Goal: Task Accomplishment & Management: Use online tool/utility

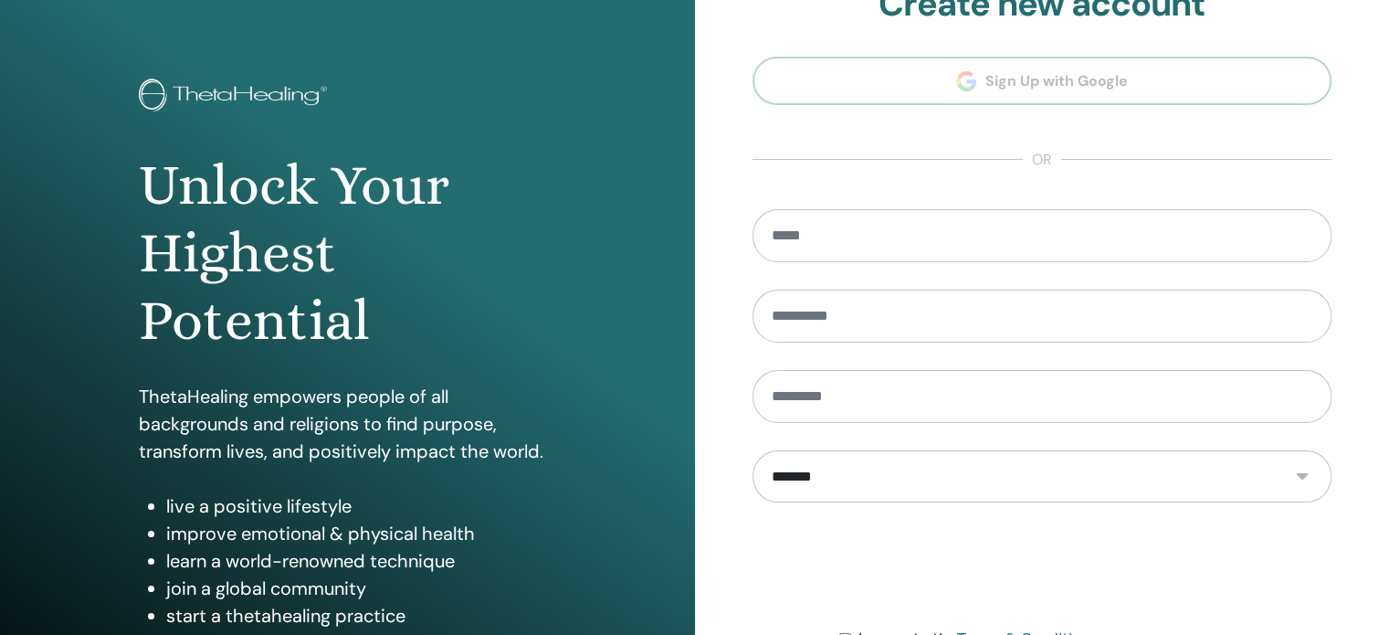
scroll to position [241, 0]
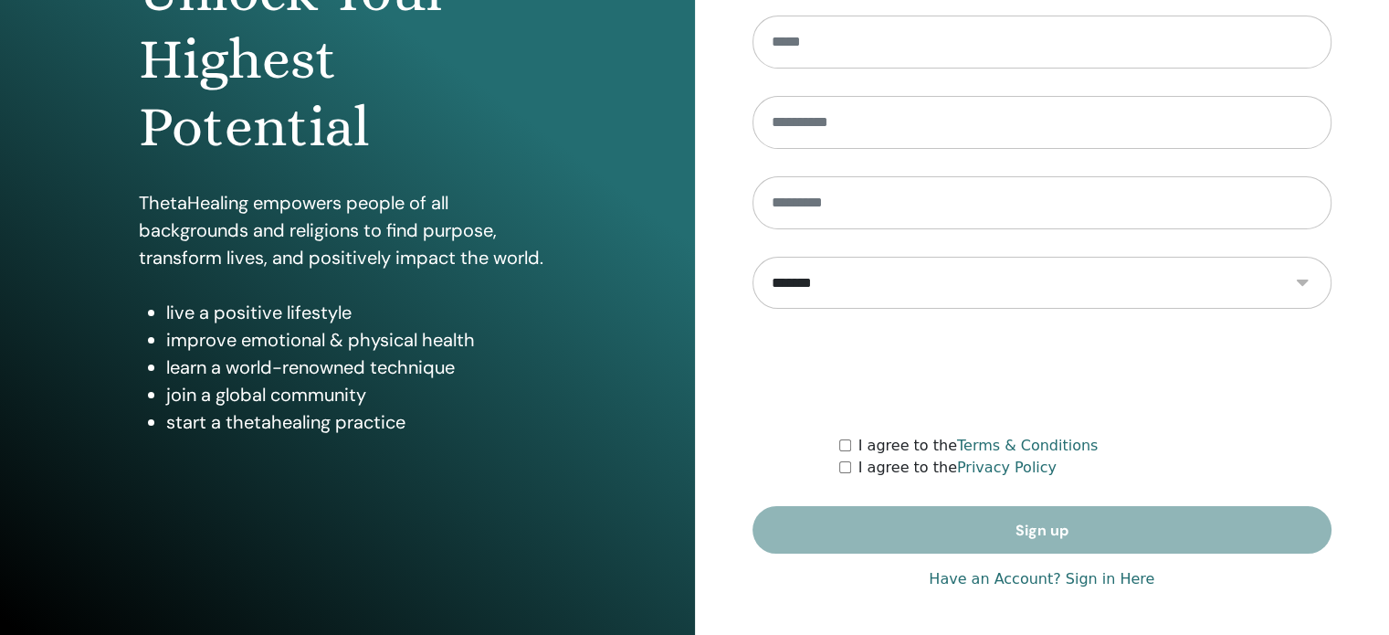
click at [1089, 582] on link "Have an Account? Sign in Here" at bounding box center [1042, 579] width 226 height 22
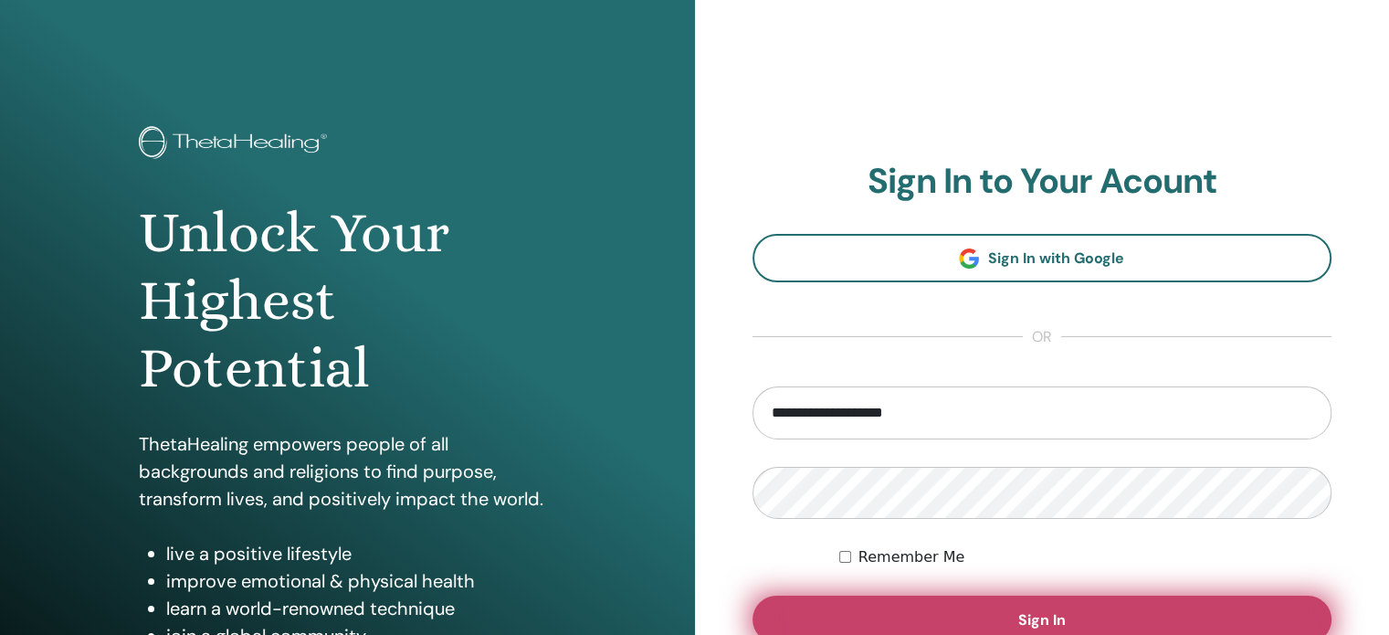
click at [1073, 615] on button "Sign In" at bounding box center [1043, 619] width 580 height 47
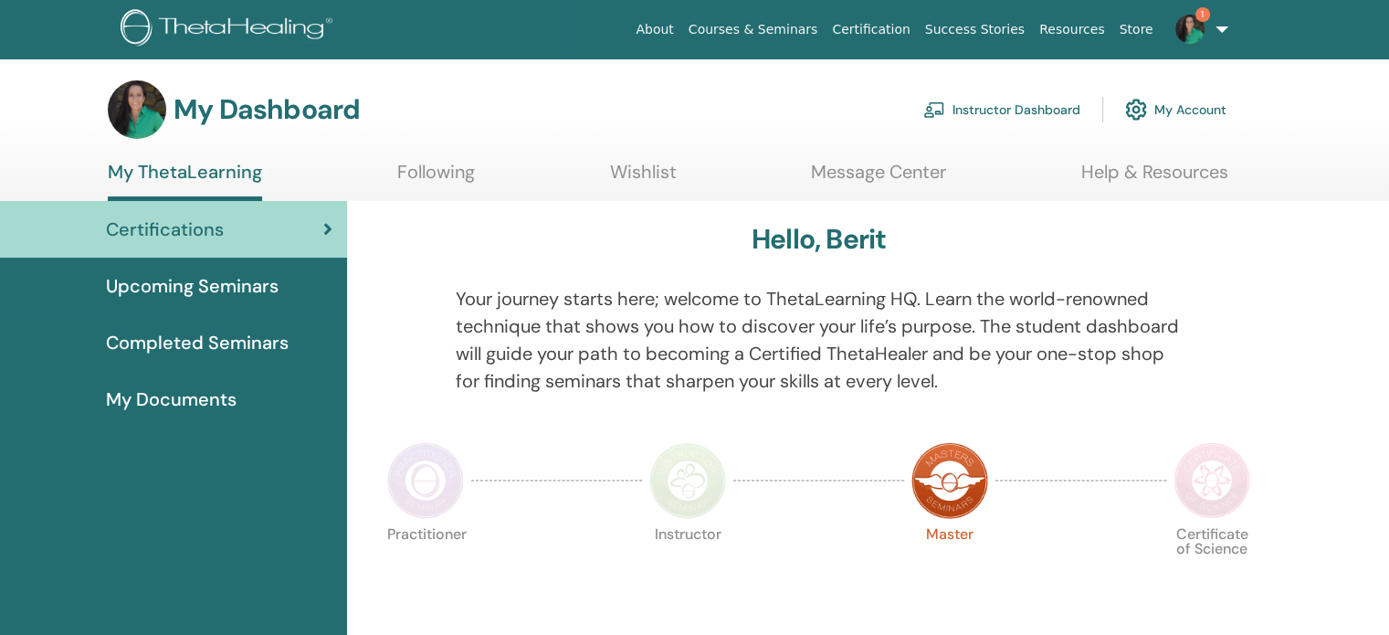
click at [1031, 102] on link "Instructor Dashboard" at bounding box center [1001, 110] width 157 height 40
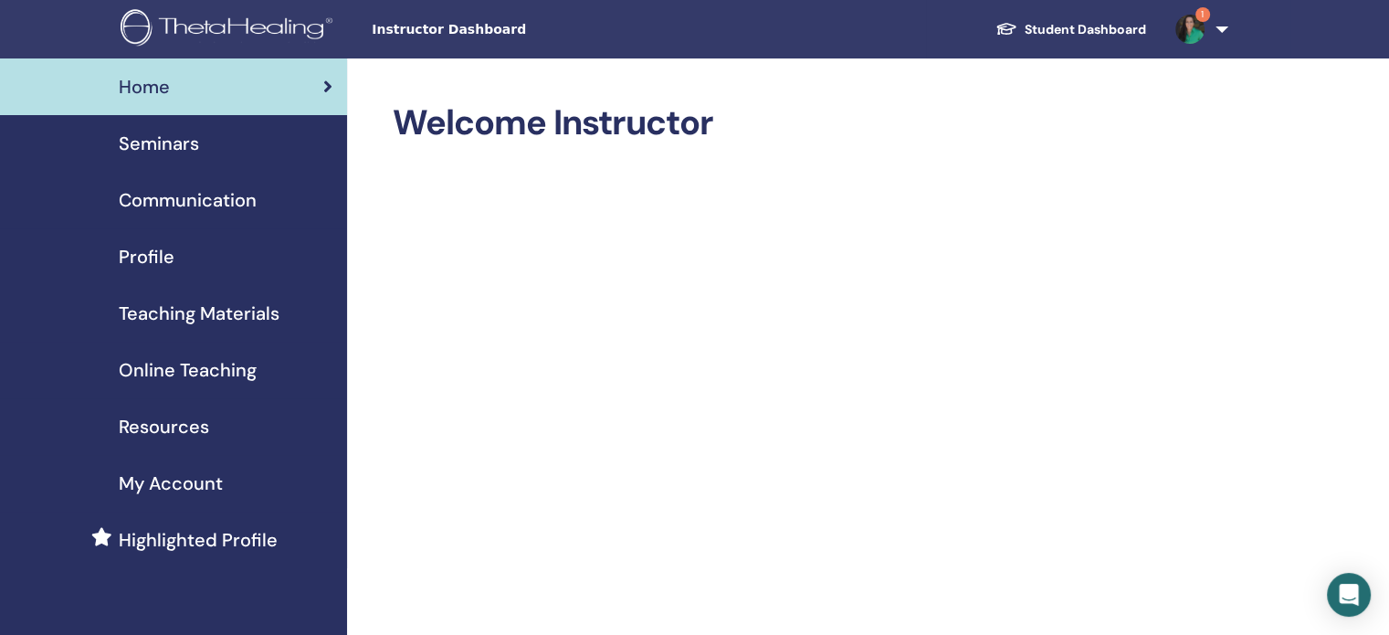
click at [176, 147] on span "Seminars" at bounding box center [159, 143] width 80 height 27
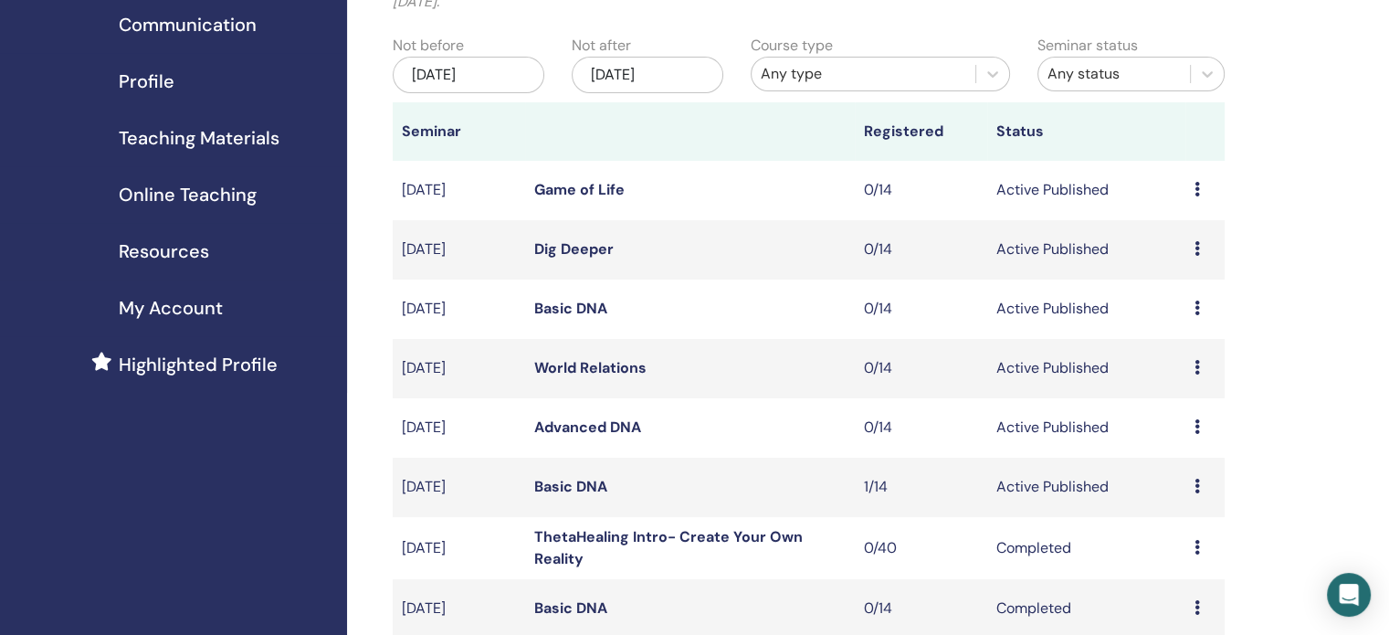
scroll to position [183, 0]
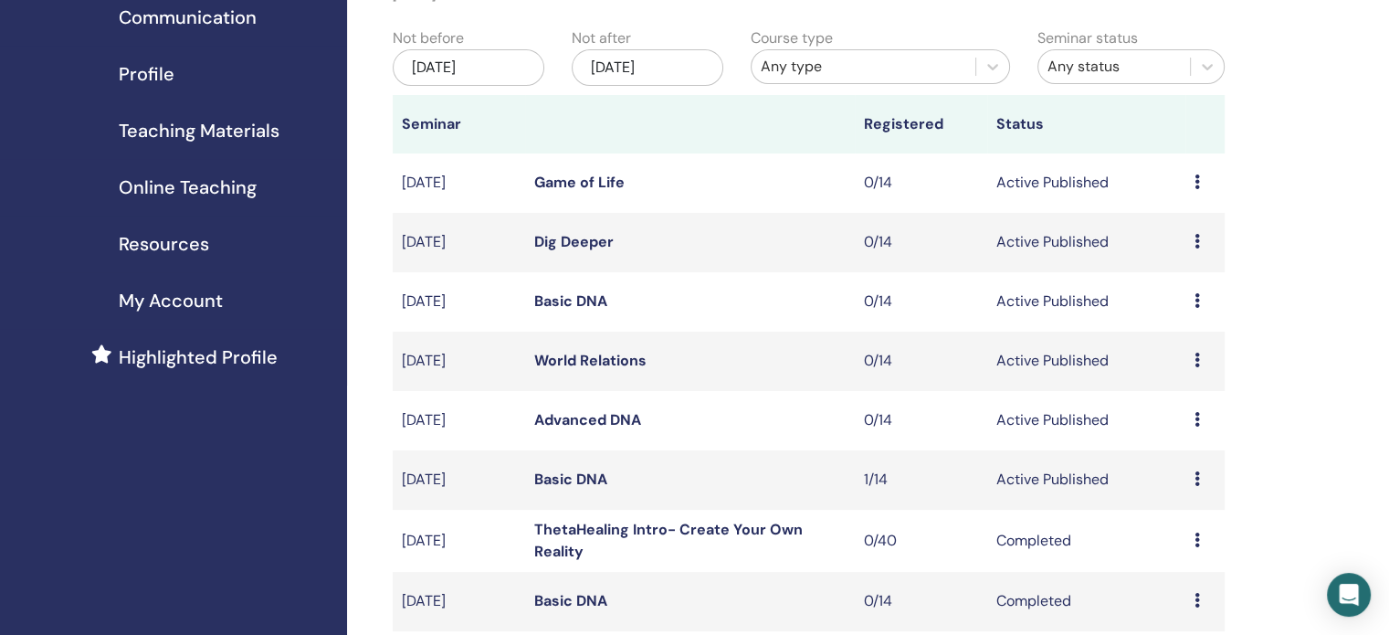
click at [613, 472] on td "Basic DNA" at bounding box center [690, 479] width 330 height 59
click at [599, 481] on link "Basic DNA" at bounding box center [570, 478] width 73 height 19
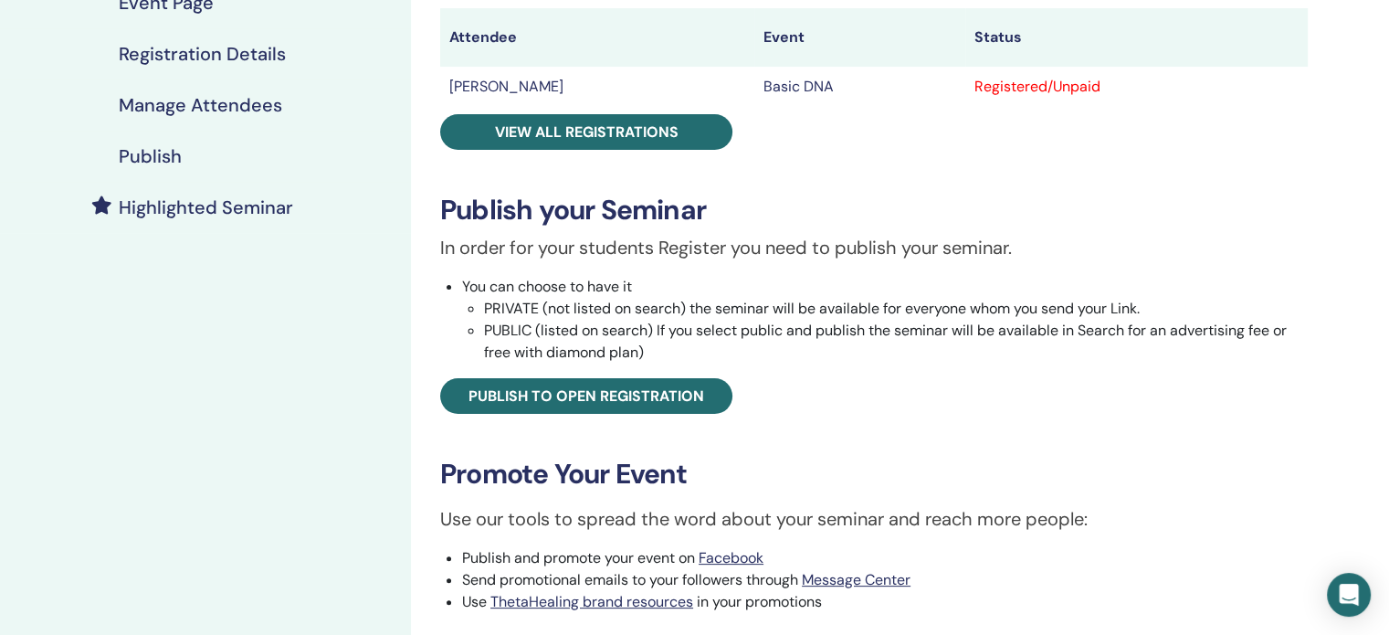
scroll to position [365, 0]
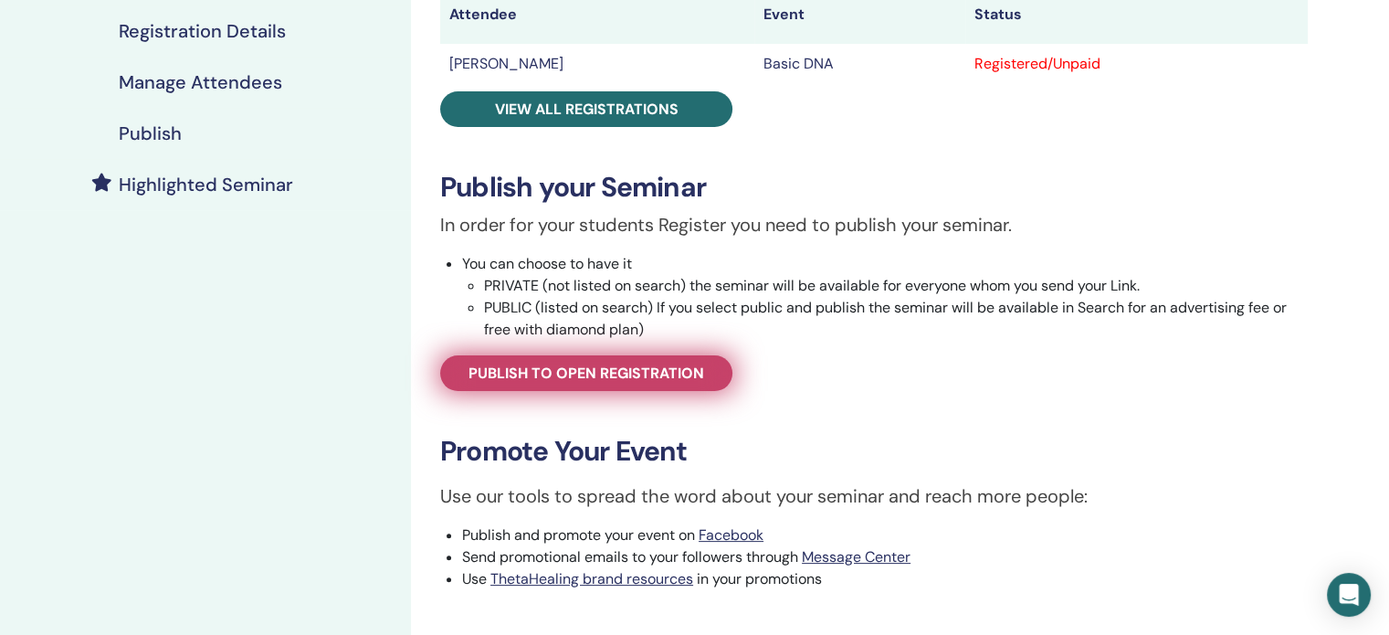
click at [582, 378] on span "Publish to open registration" at bounding box center [587, 373] width 236 height 19
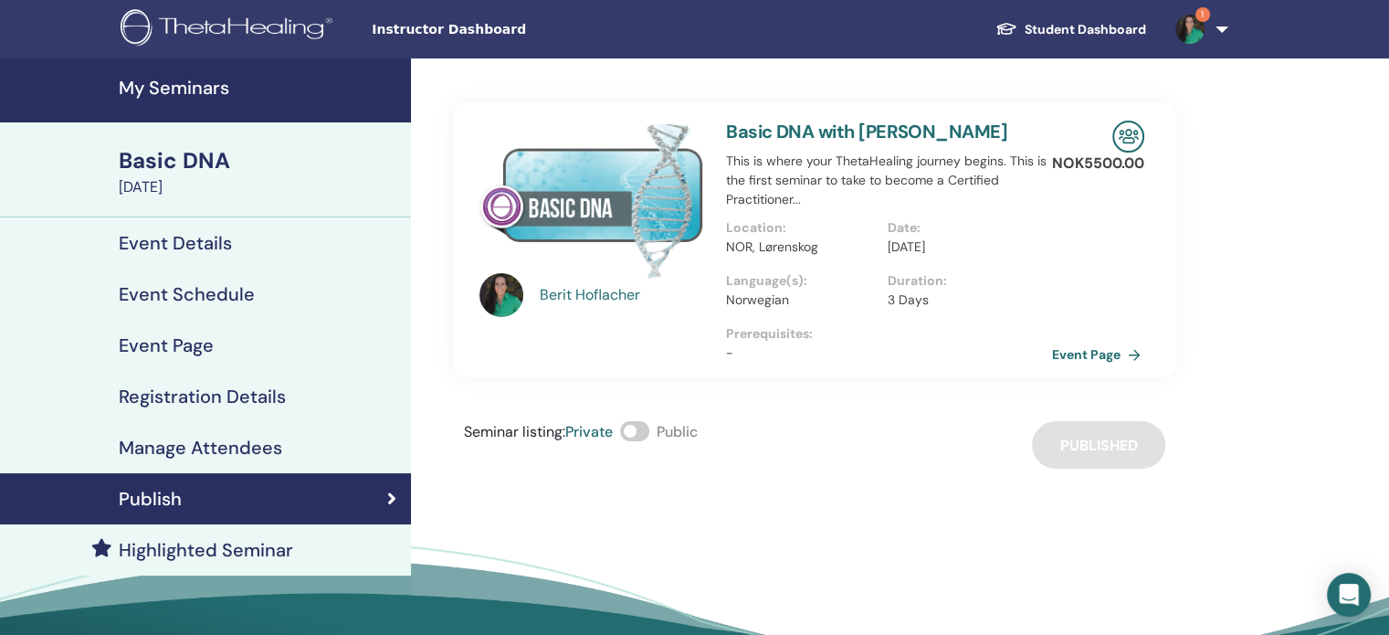
click at [1074, 356] on link "Event Page" at bounding box center [1100, 354] width 96 height 27
